Goal: Task Accomplishment & Management: Manage account settings

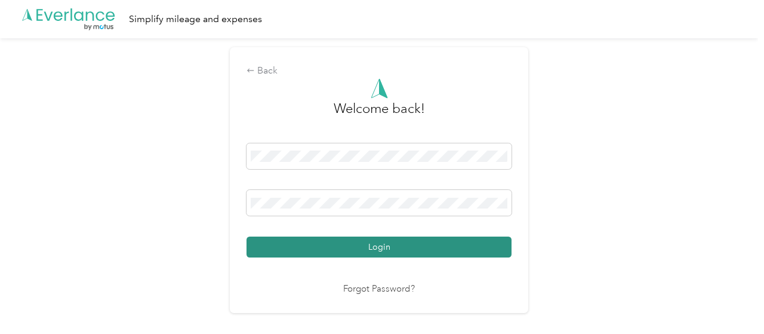
click at [349, 257] on button "Login" at bounding box center [379, 246] width 265 height 21
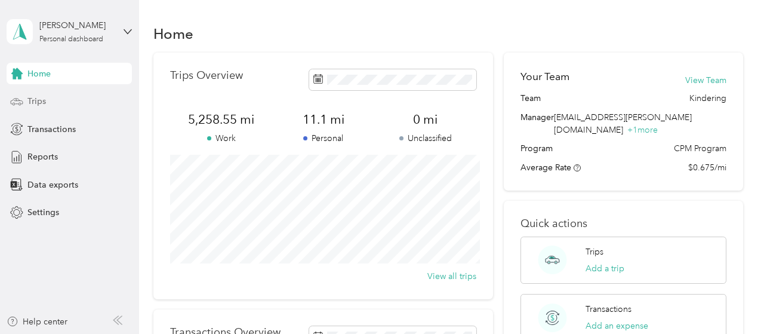
click at [41, 100] on span "Trips" at bounding box center [36, 101] width 19 height 13
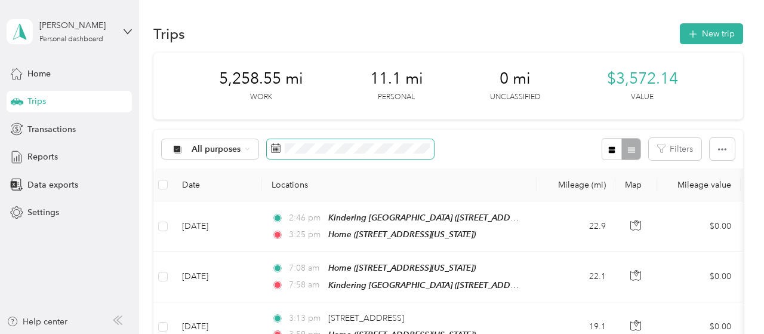
click at [274, 149] on icon at bounding box center [276, 148] width 10 height 10
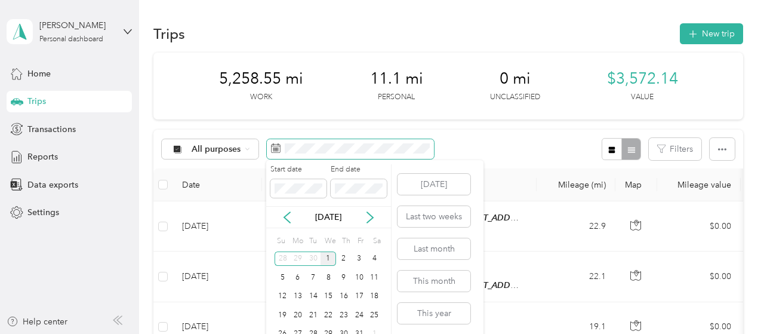
scroll to position [35, 0]
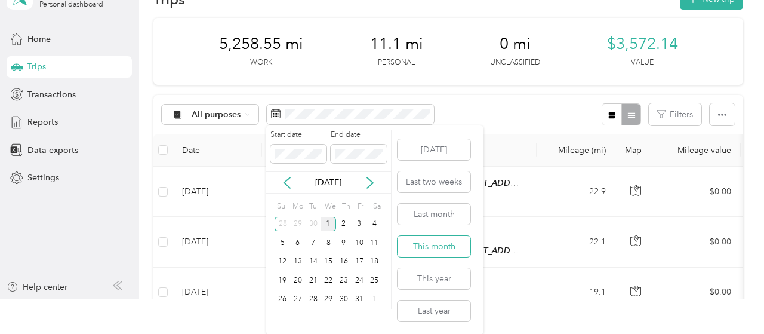
click at [457, 244] on button "This month" at bounding box center [434, 246] width 73 height 21
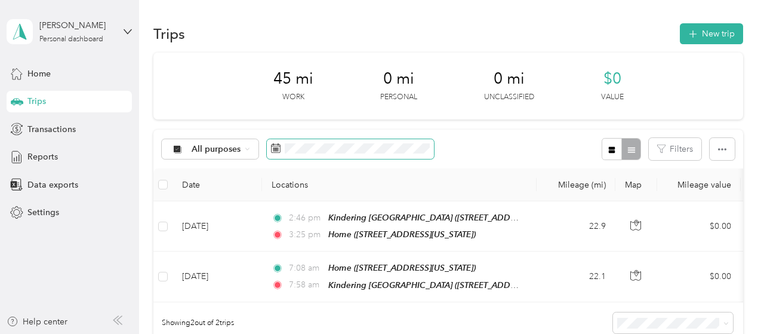
click at [276, 151] on icon at bounding box center [276, 148] width 10 height 10
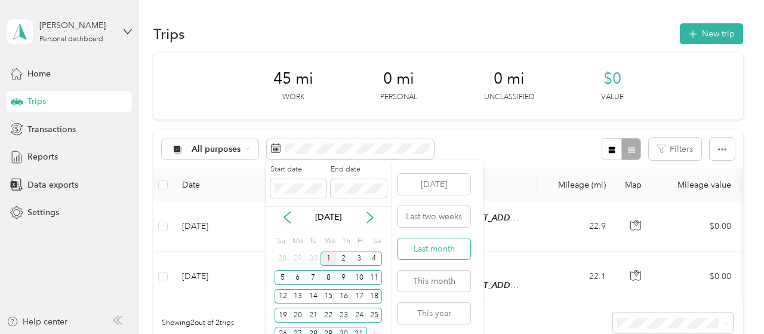
click at [452, 253] on button "Last month" at bounding box center [434, 248] width 73 height 21
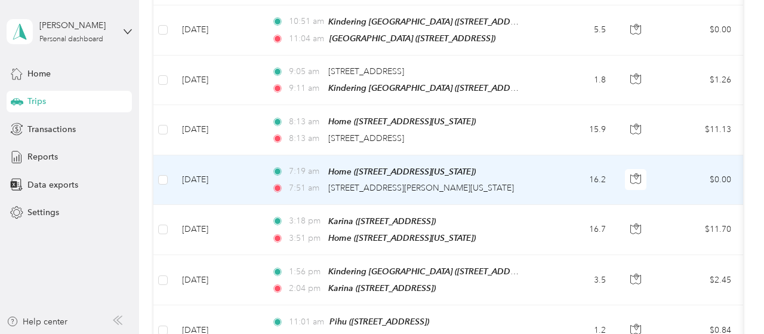
scroll to position [346, 0]
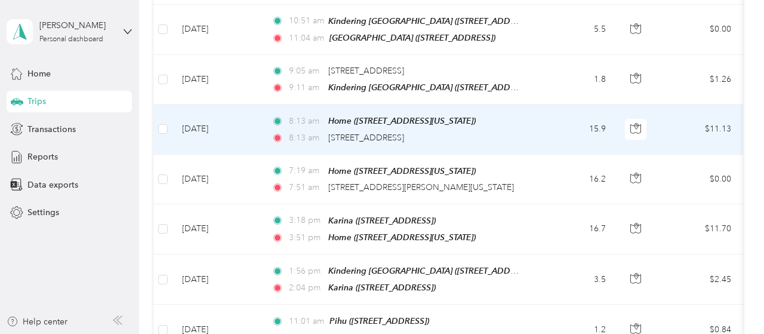
click at [535, 126] on td "8:13 am Home ([STREET_ADDRESS][US_STATE]) 8:13 am [STREET_ADDRESS][PERSON_NAME]" at bounding box center [399, 129] width 275 height 50
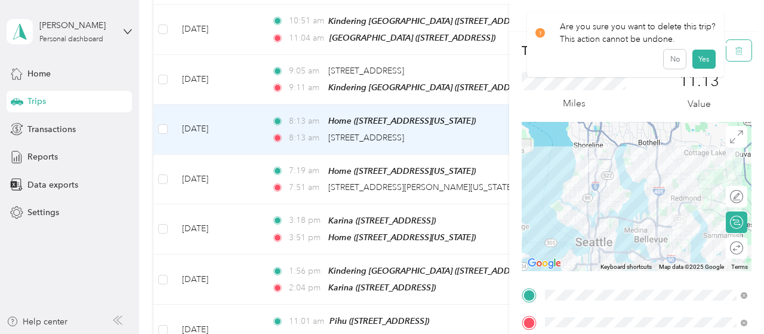
click at [748, 53] on button "button" at bounding box center [738, 50] width 25 height 21
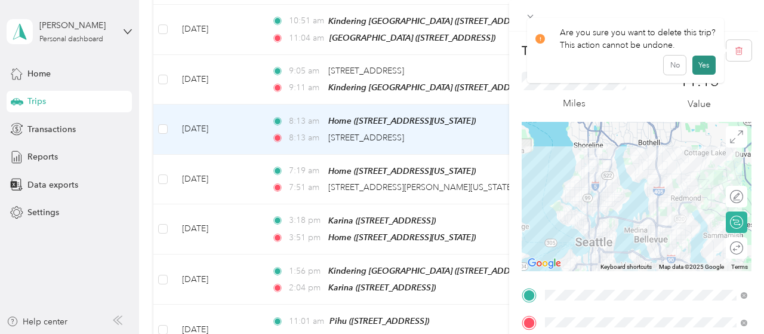
click at [709, 67] on button "Yes" at bounding box center [703, 65] width 23 height 19
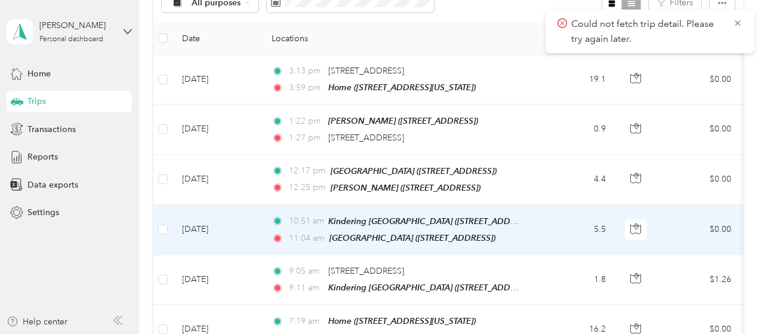
scroll to position [147, 0]
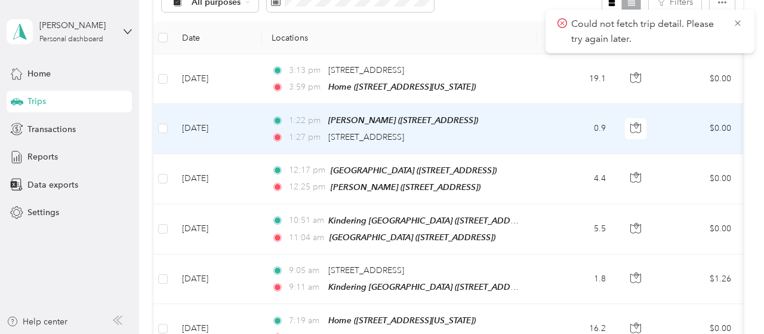
click at [546, 133] on td "0.9" at bounding box center [576, 129] width 79 height 50
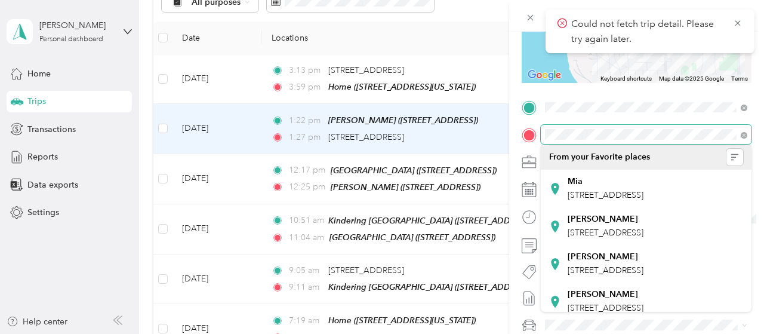
scroll to position [187, 0]
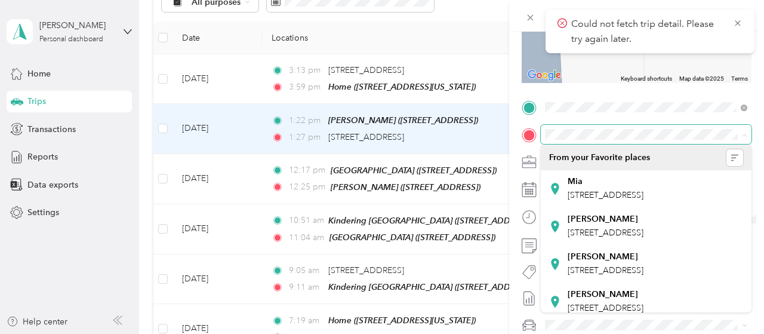
click at [746, 136] on icon at bounding box center [744, 135] width 5 height 5
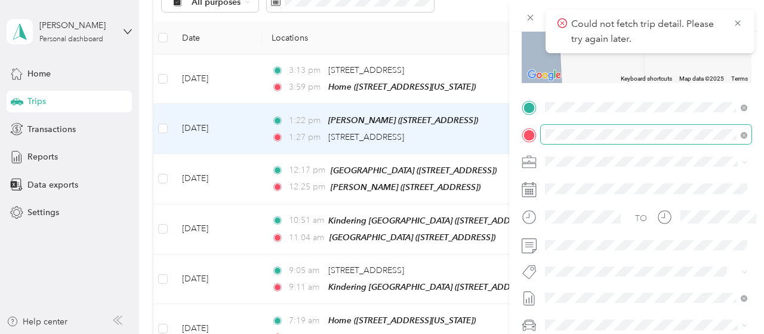
click at [612, 238] on span "[STREET_ADDRESS][US_STATE]" at bounding box center [627, 232] width 119 height 10
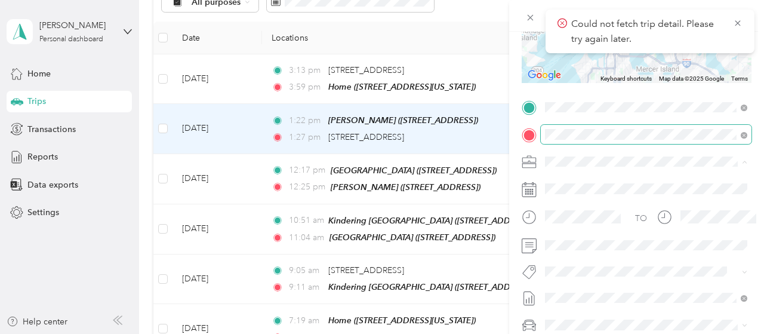
click at [612, 187] on li "Kindering 2025" at bounding box center [646, 182] width 211 height 21
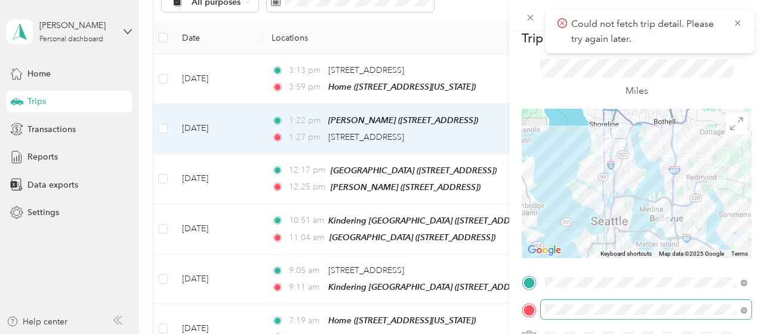
scroll to position [0, 0]
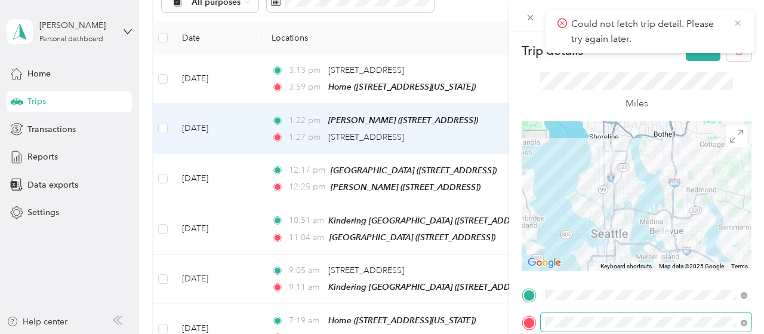
click at [742, 26] on icon at bounding box center [738, 23] width 10 height 11
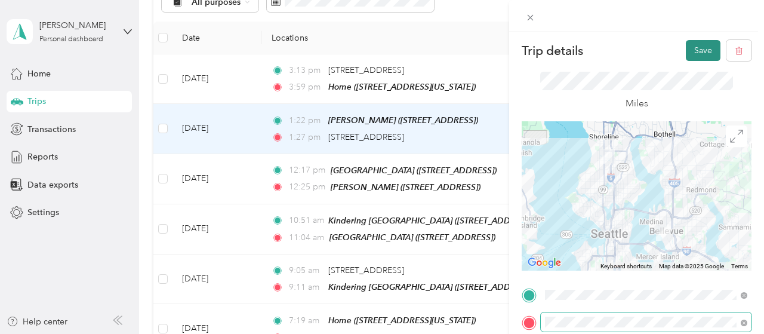
click at [706, 50] on button "Save" at bounding box center [703, 50] width 35 height 21
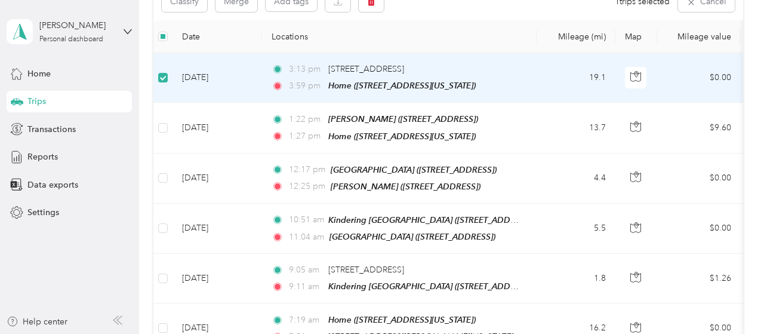
scroll to position [146, 0]
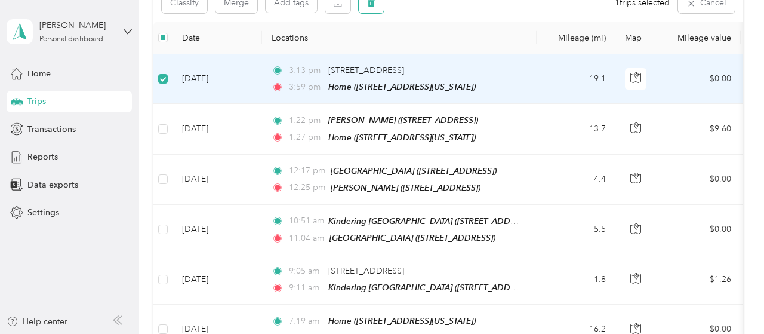
click at [370, 5] on icon "button" at bounding box center [371, 3] width 7 height 8
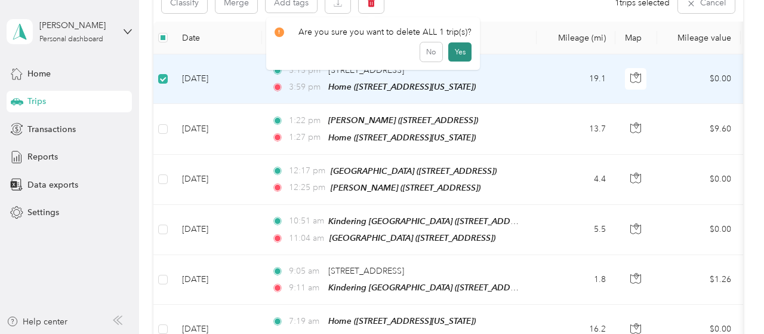
click at [460, 49] on button "Yes" at bounding box center [459, 51] width 23 height 19
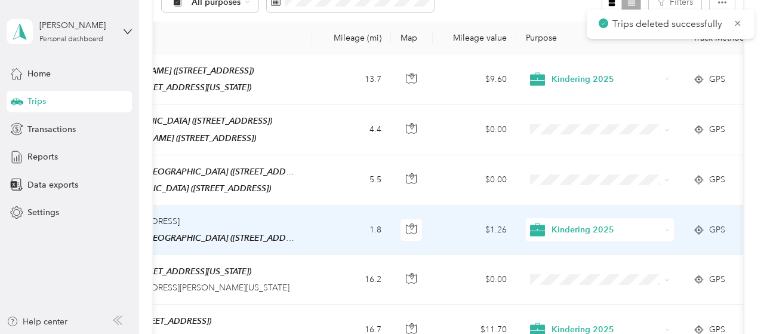
scroll to position [0, 230]
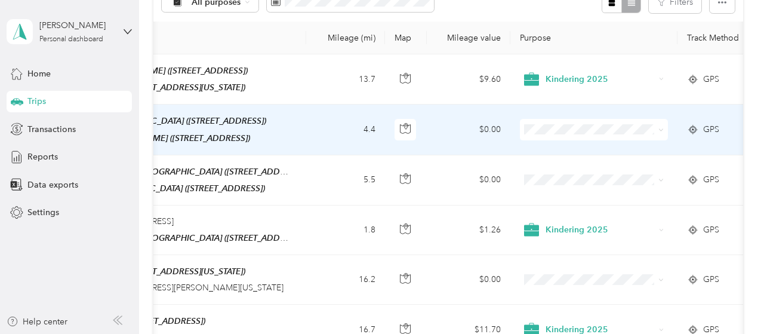
click at [552, 158] on li "Kindering 2025" at bounding box center [594, 149] width 148 height 23
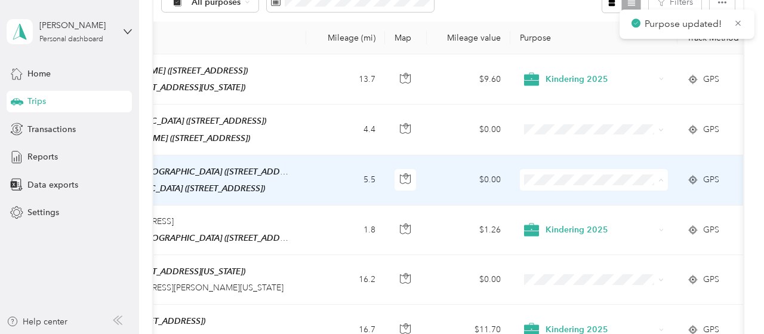
click at [556, 192] on li "Kindering 2025" at bounding box center [594, 198] width 148 height 23
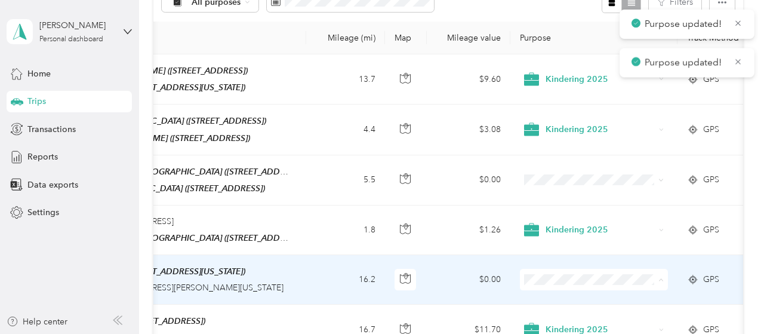
click at [578, 181] on span "Kindering 2025" at bounding box center [593, 180] width 131 height 15
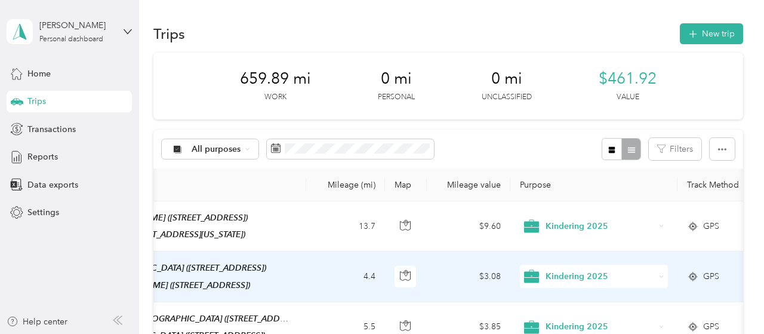
scroll to position [0, 0]
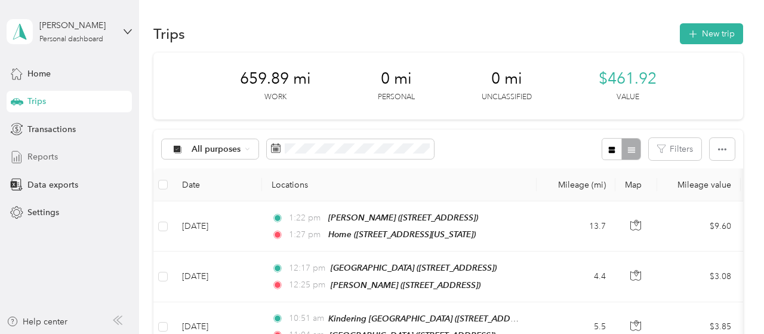
click at [39, 158] on span "Reports" at bounding box center [42, 156] width 30 height 13
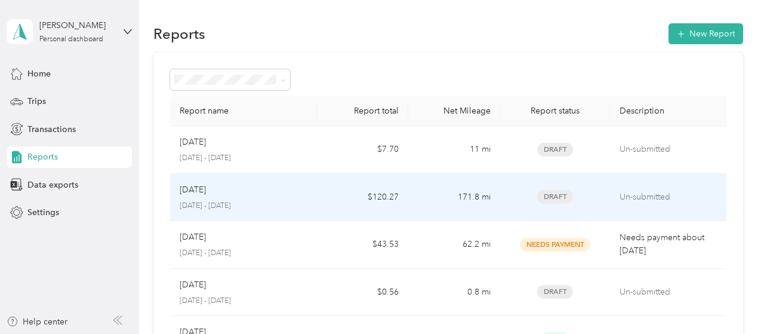
click at [308, 207] on td "Sep [DATE] - [DATE]" at bounding box center [243, 198] width 147 height 48
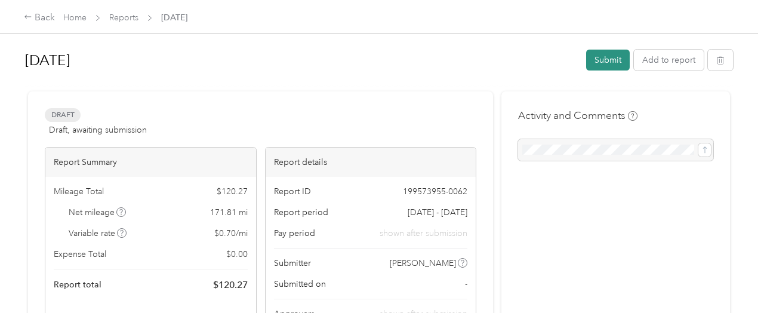
click at [627, 64] on button "Submit" at bounding box center [608, 60] width 44 height 21
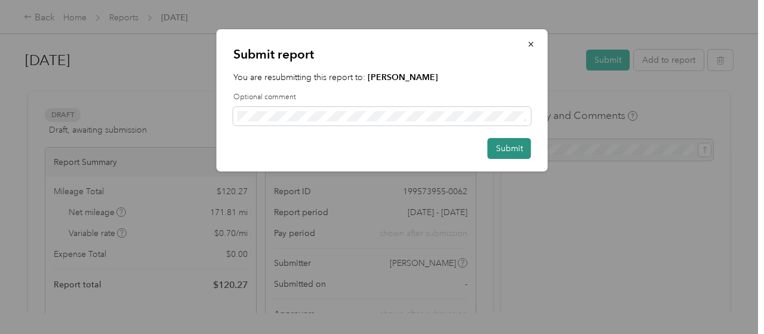
click at [514, 153] on button "Submit" at bounding box center [510, 148] width 44 height 21
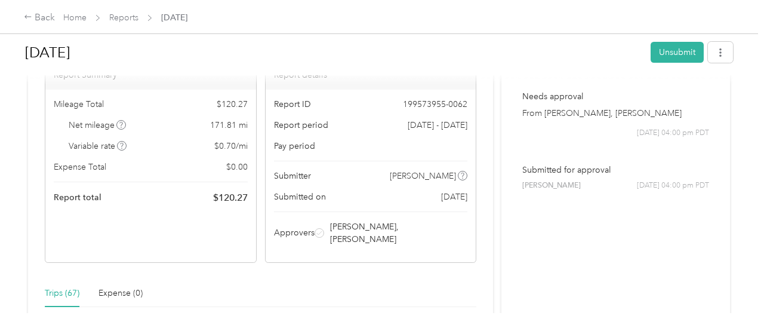
scroll to position [86, 0]
